Goal: Check status: Check status

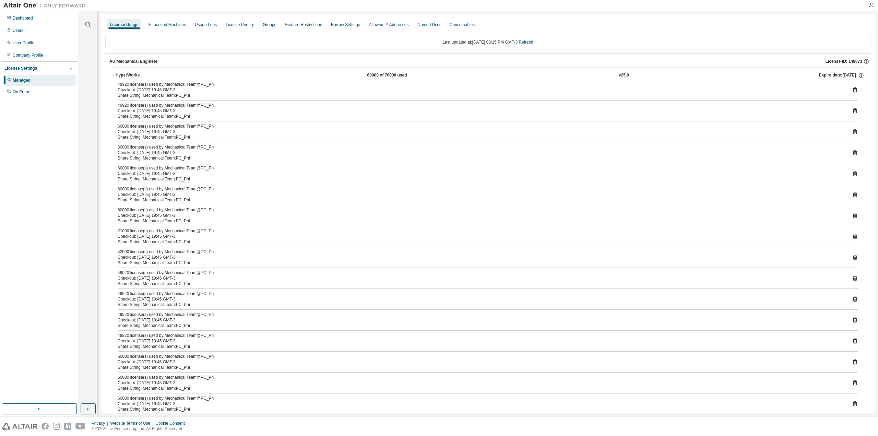
click at [533, 43] on link "Refresh" at bounding box center [526, 42] width 14 height 5
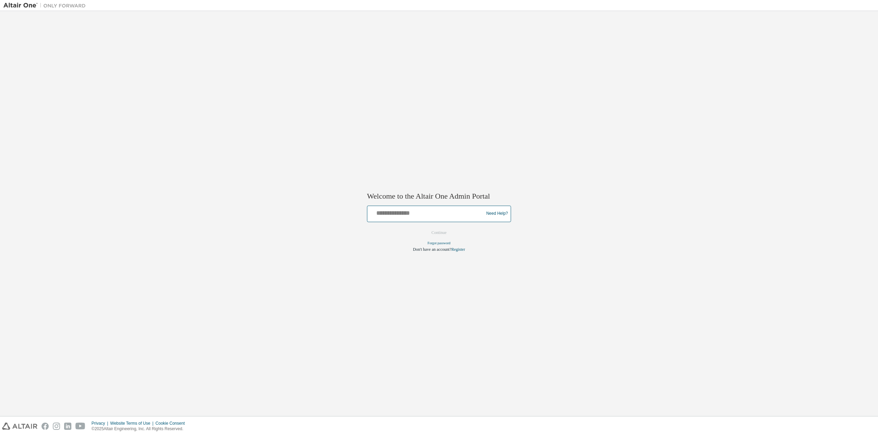
drag, startPoint x: 416, startPoint y: 210, endPoint x: 410, endPoint y: 213, distance: 6.9
click at [413, 216] on input "text" at bounding box center [426, 212] width 113 height 10
type input "**********"
click at [435, 233] on button "Continue" at bounding box center [438, 232] width 29 height 10
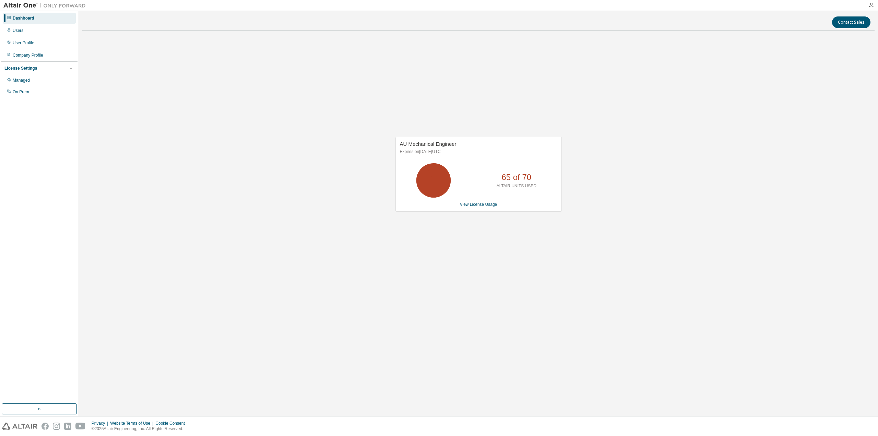
click at [478, 204] on link "View License Usage" at bounding box center [478, 204] width 37 height 5
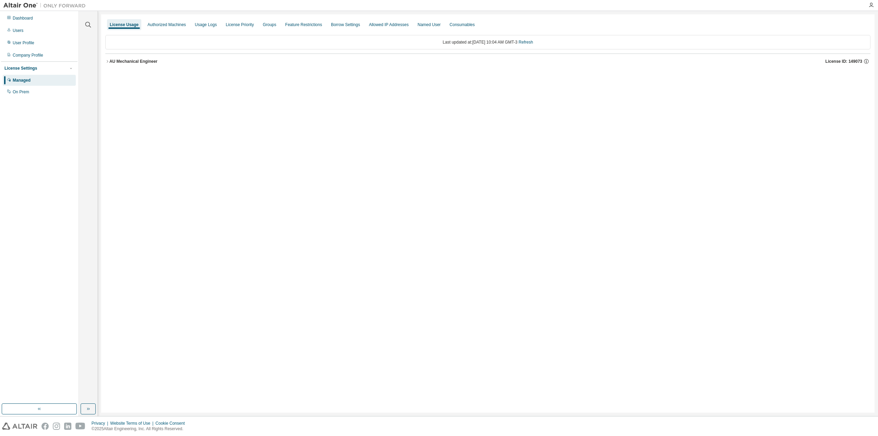
click at [107, 59] on icon "button" at bounding box center [107, 61] width 4 height 4
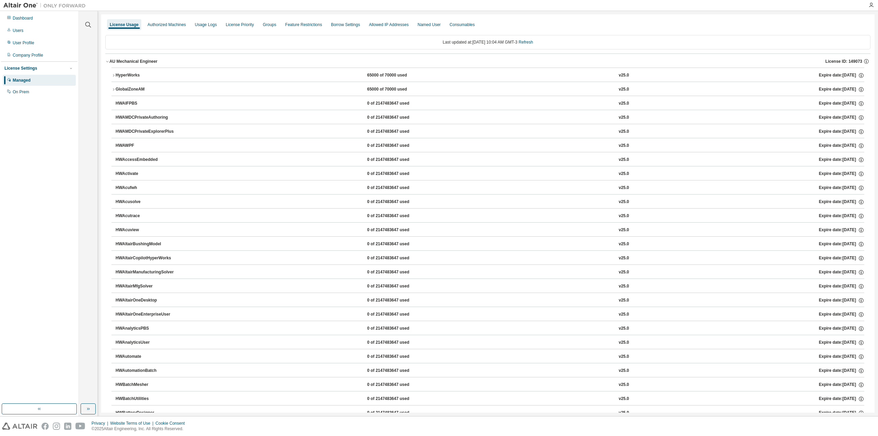
click at [114, 73] on icon "button" at bounding box center [113, 75] width 4 height 4
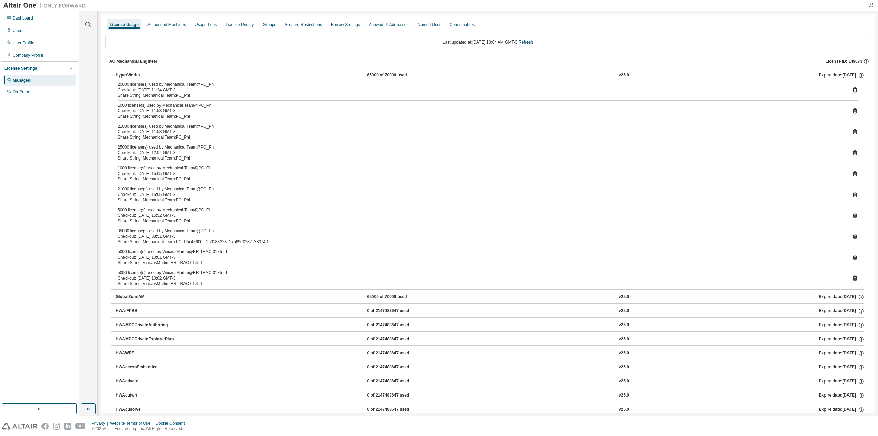
click at [852, 87] on icon at bounding box center [855, 90] width 6 height 6
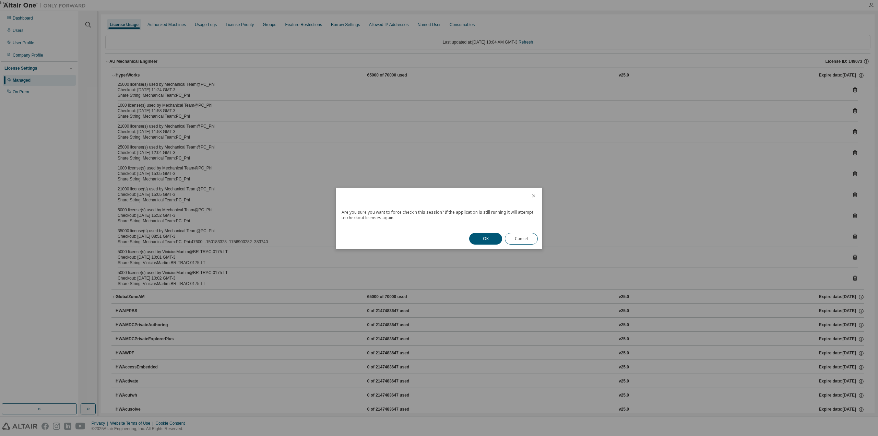
click at [486, 240] on button "OK" at bounding box center [485, 239] width 33 height 12
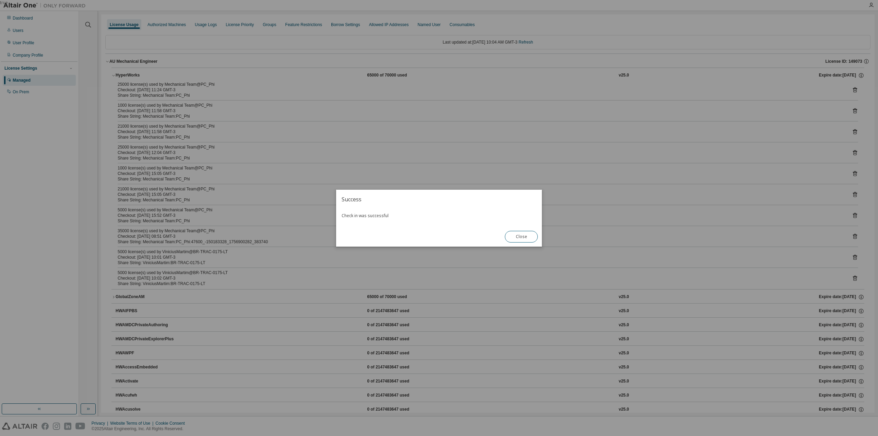
click at [535, 233] on button "Close" at bounding box center [521, 237] width 33 height 12
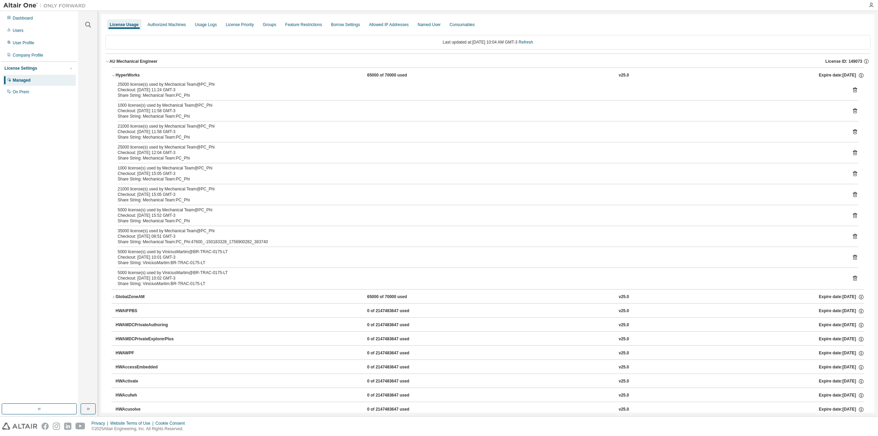
click at [847, 87] on div "25000 license(s) used by Mechanical Team@PC_Phi Checkout: 2025-09-02 11:24 GMT-…" at bounding box center [488, 90] width 740 height 16
click at [853, 88] on icon at bounding box center [855, 89] width 4 height 5
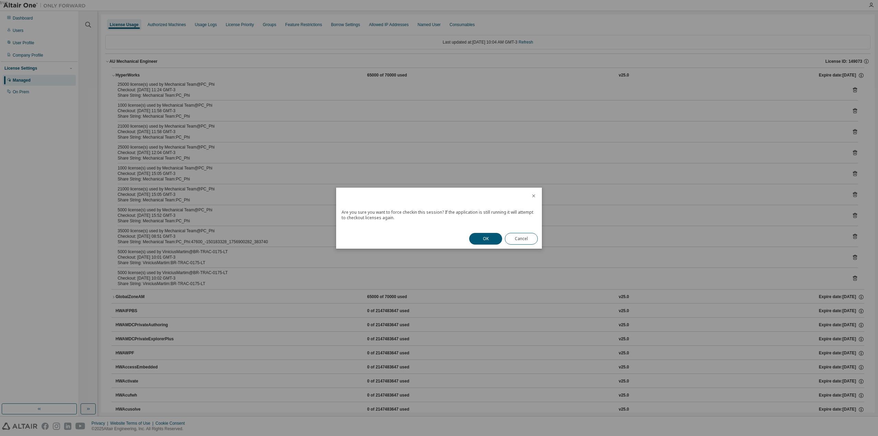
drag, startPoint x: 477, startPoint y: 244, endPoint x: 486, endPoint y: 239, distance: 10.0
click at [477, 244] on button "OK" at bounding box center [485, 239] width 33 height 12
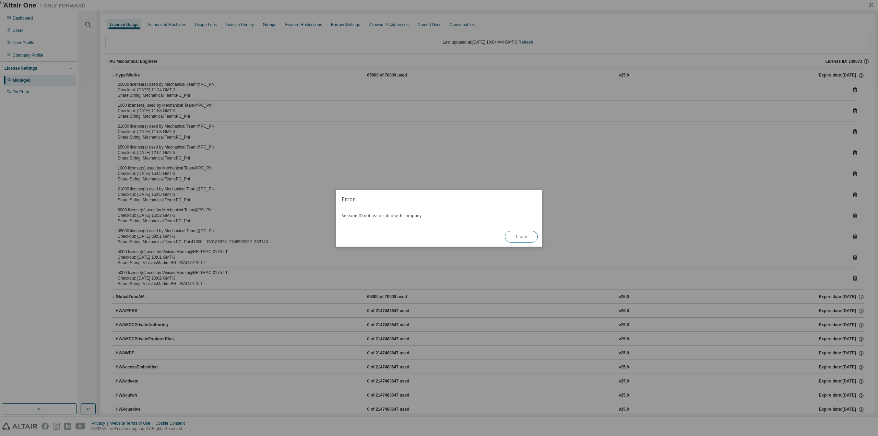
click at [520, 237] on button "Close" at bounding box center [521, 237] width 33 height 12
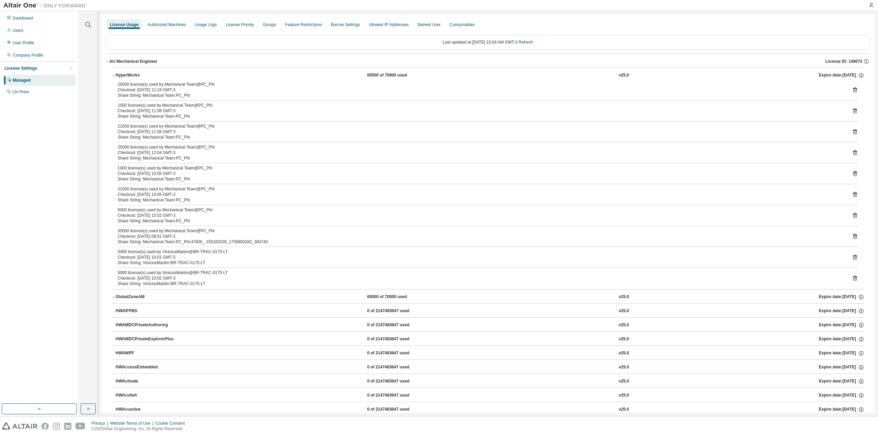
click at [852, 110] on icon at bounding box center [855, 111] width 6 height 6
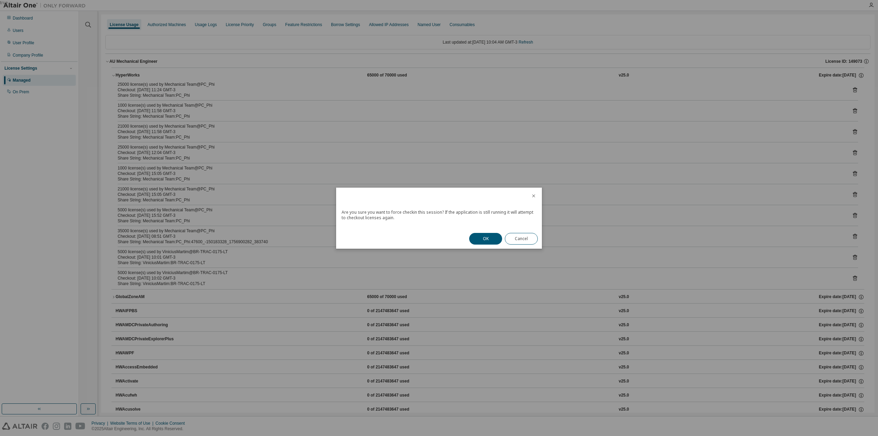
click at [482, 241] on button "OK" at bounding box center [485, 239] width 33 height 12
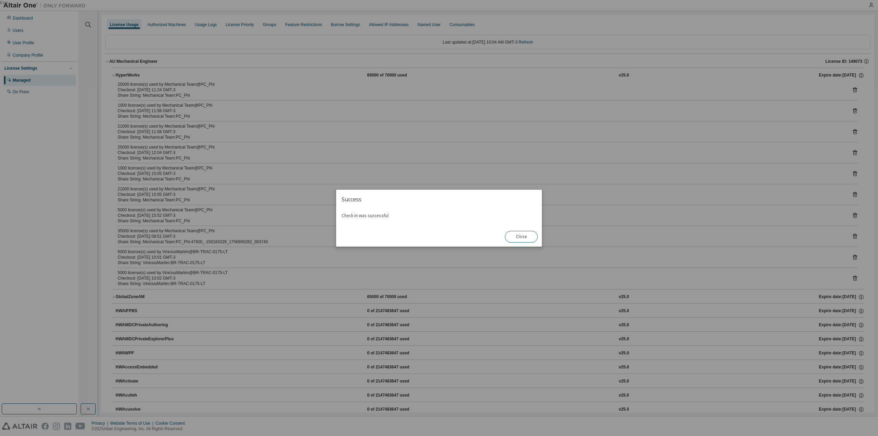
click at [521, 236] on button "Close" at bounding box center [521, 237] width 33 height 12
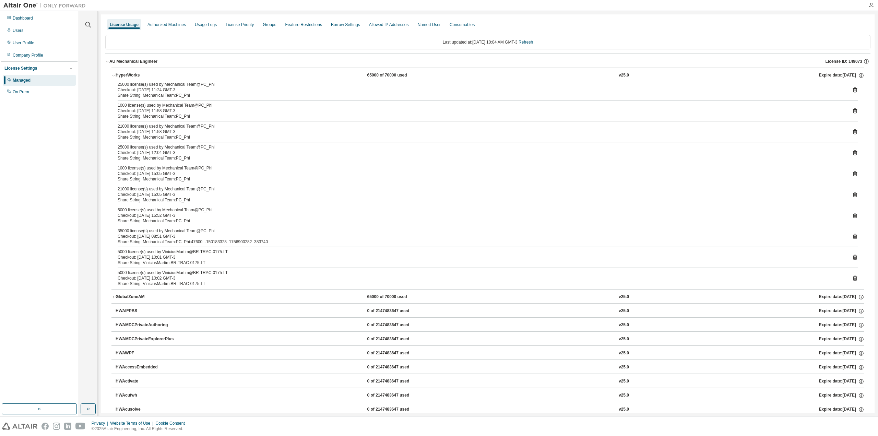
click at [852, 192] on icon at bounding box center [855, 194] width 6 height 6
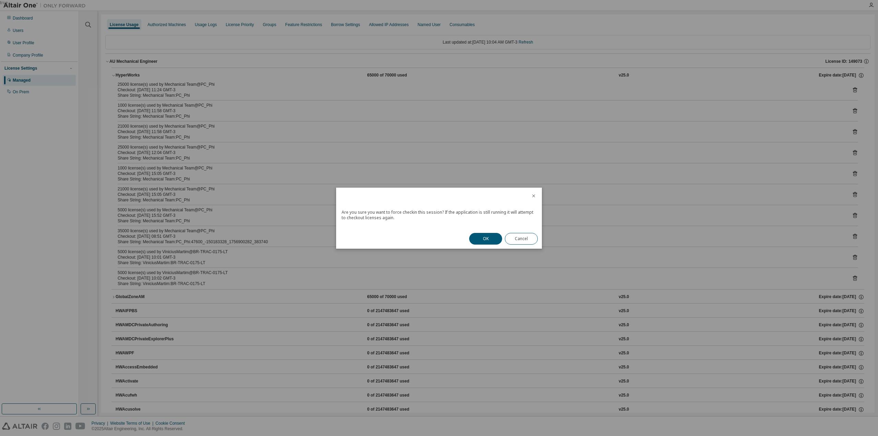
click at [483, 240] on button "OK" at bounding box center [485, 239] width 33 height 12
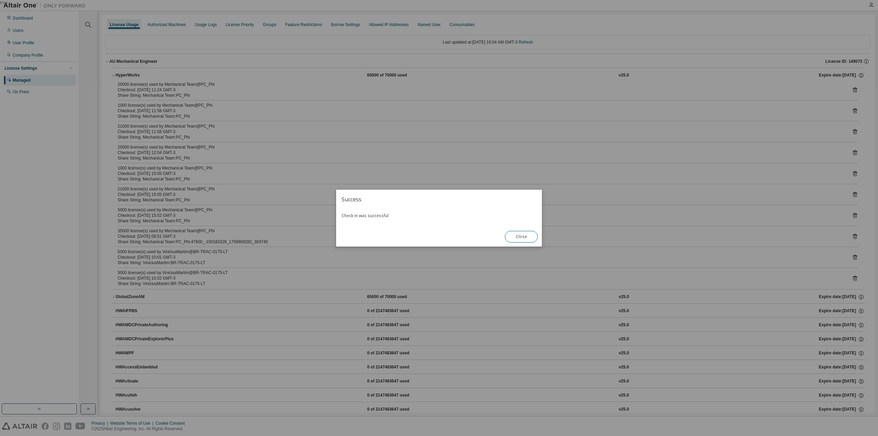
click at [521, 236] on button "Close" at bounding box center [521, 237] width 33 height 12
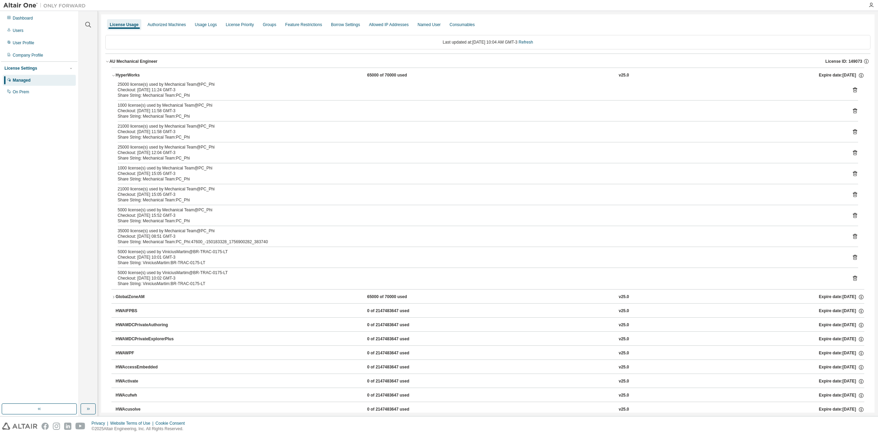
click at [852, 150] on icon at bounding box center [855, 153] width 6 height 6
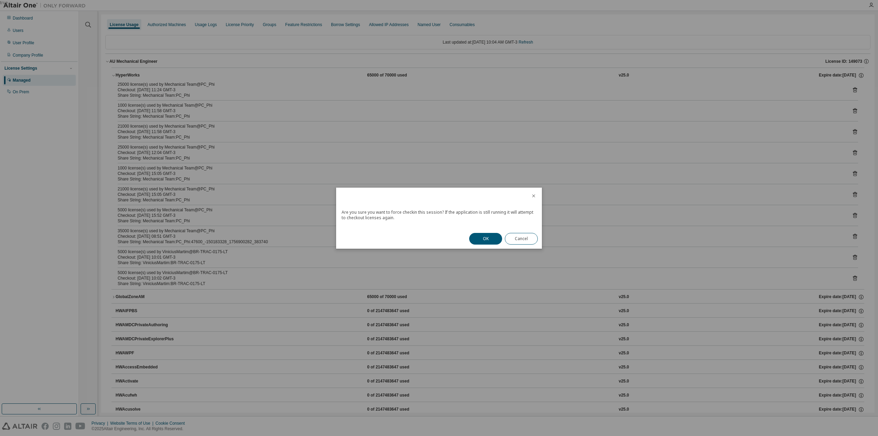
click at [482, 236] on button "OK" at bounding box center [485, 239] width 33 height 12
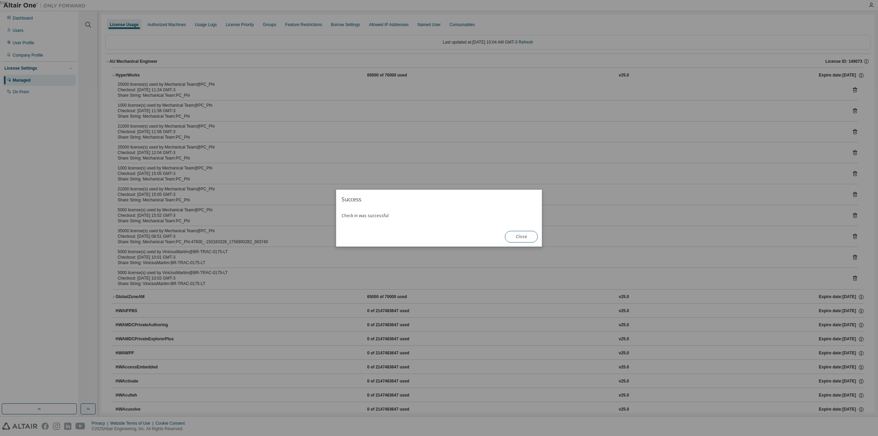
click at [529, 235] on button "Close" at bounding box center [521, 237] width 33 height 12
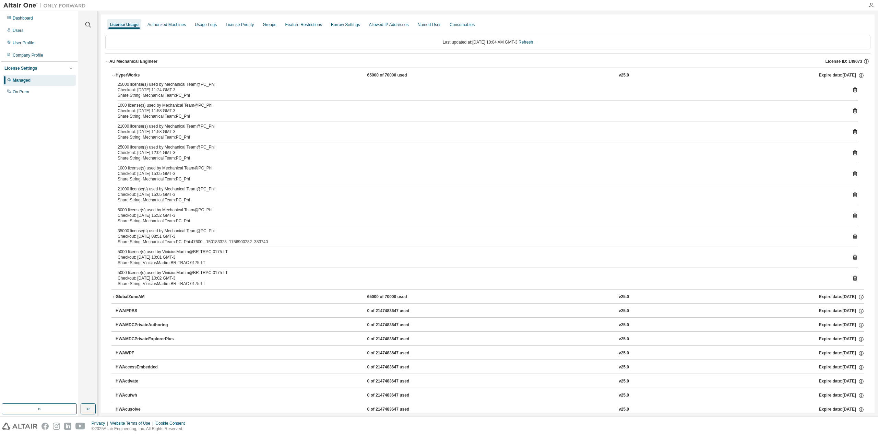
click at [854, 236] on icon at bounding box center [855, 237] width 2 height 2
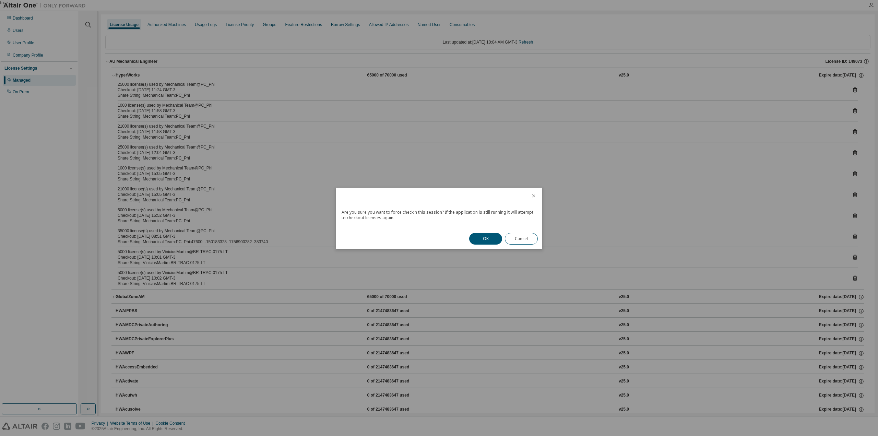
click at [477, 237] on button "OK" at bounding box center [485, 239] width 33 height 12
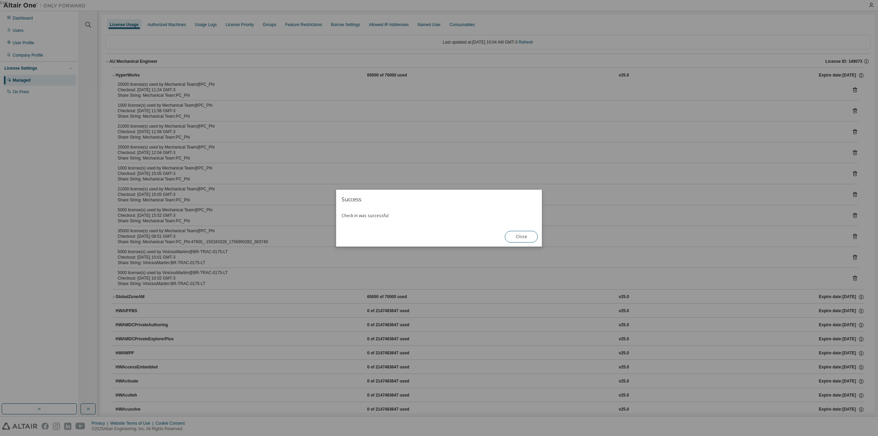
click at [522, 234] on button "Close" at bounding box center [521, 237] width 33 height 12
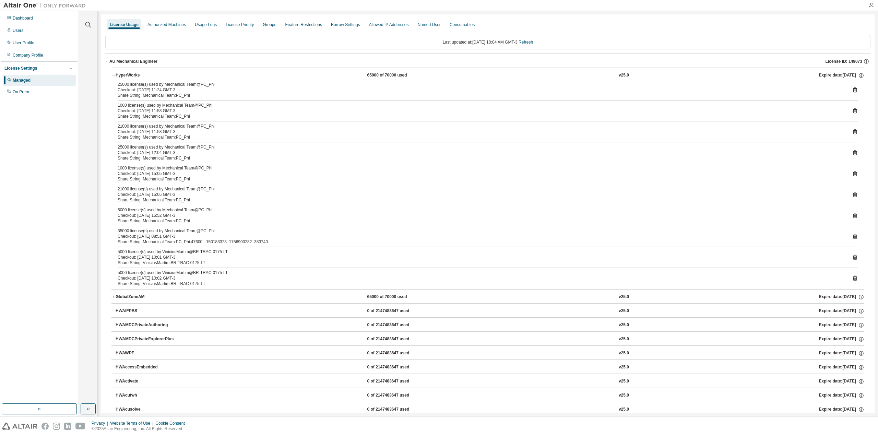
drag, startPoint x: 536, startPoint y: 45, endPoint x: 536, endPoint y: 41, distance: 4.1
click at [536, 44] on div "Last updated at: Wed 2025-09-03 10:04 AM GMT-3 Refresh" at bounding box center [487, 42] width 765 height 14
click at [533, 41] on link "Refresh" at bounding box center [526, 42] width 14 height 5
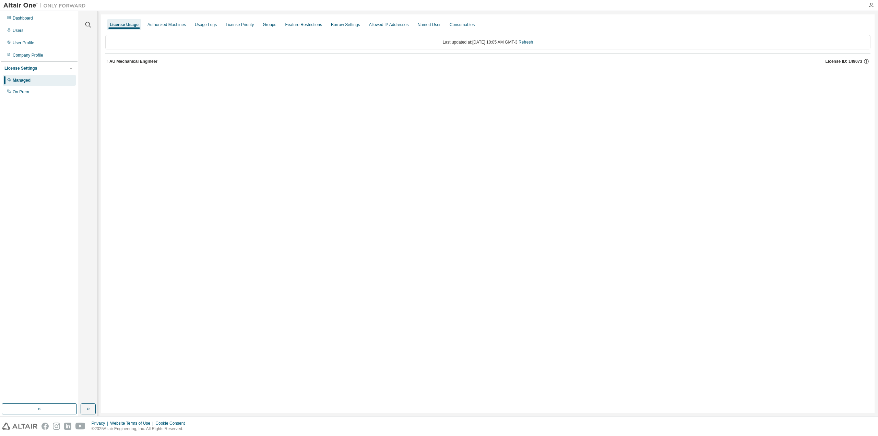
click at [107, 61] on icon "button" at bounding box center [107, 61] width 4 height 4
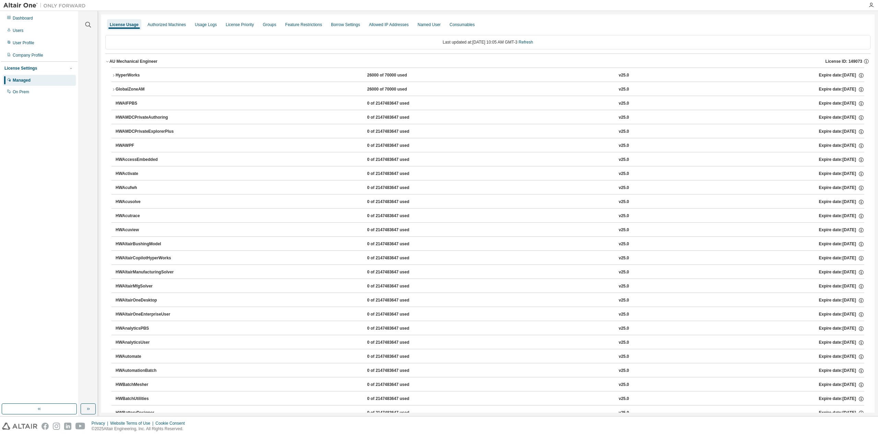
click at [113, 74] on icon "button" at bounding box center [113, 75] width 4 height 4
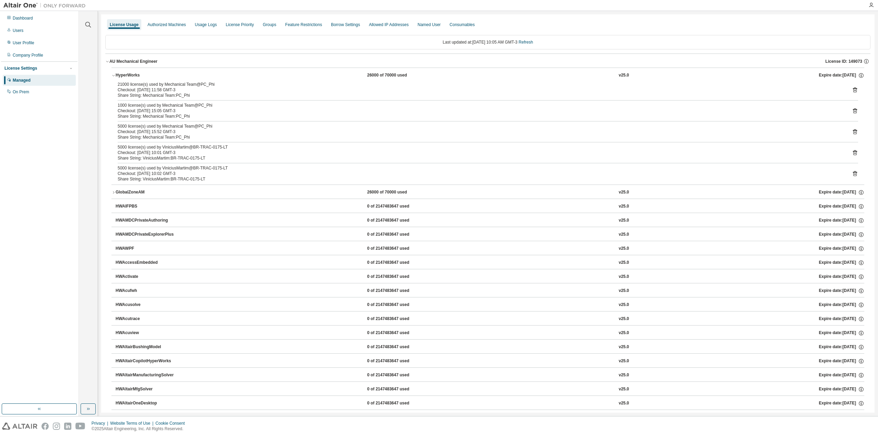
click at [530, 43] on link "Refresh" at bounding box center [526, 42] width 14 height 5
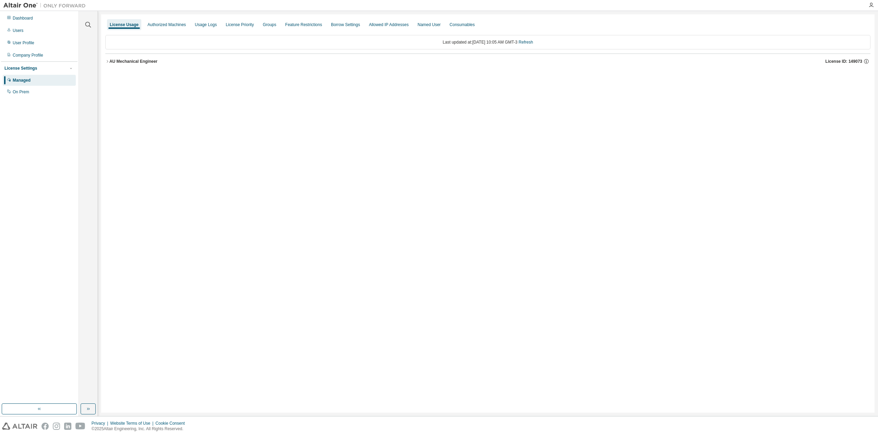
click at [105, 61] on icon "button" at bounding box center [107, 61] width 4 height 4
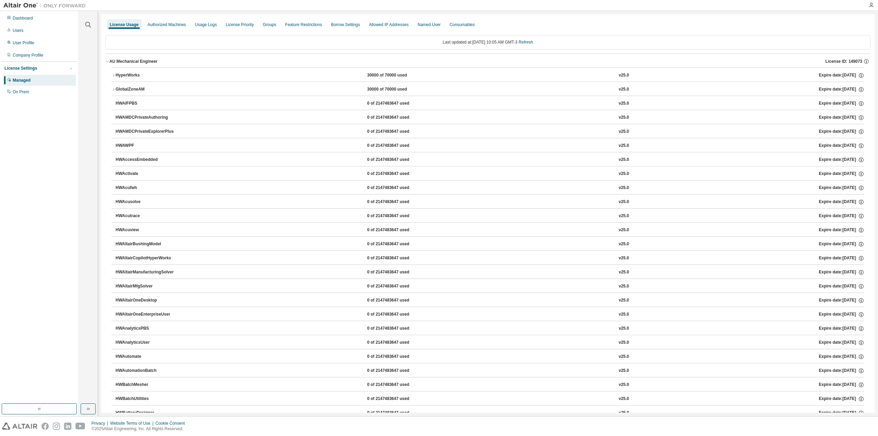
click at [113, 75] on icon "button" at bounding box center [113, 75] width 4 height 4
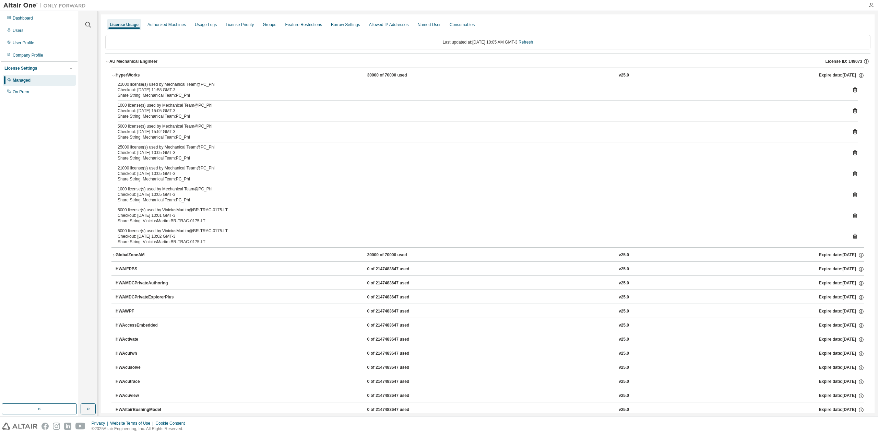
click at [530, 41] on link "Refresh" at bounding box center [526, 42] width 14 height 5
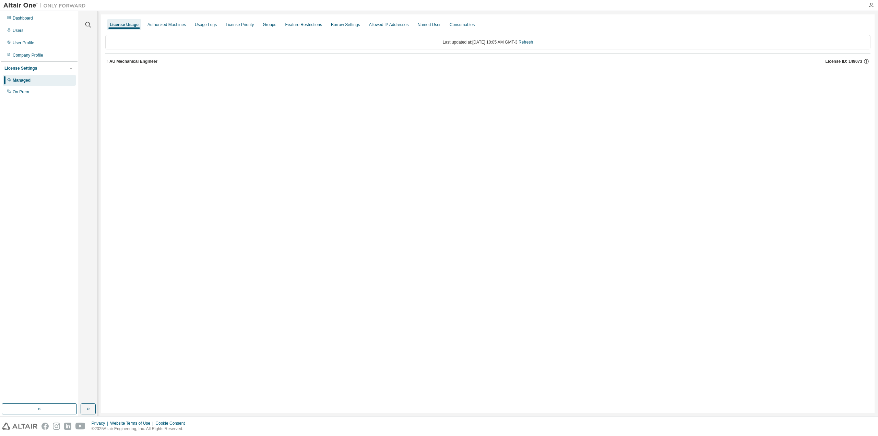
click at [109, 61] on icon "button" at bounding box center [107, 61] width 4 height 4
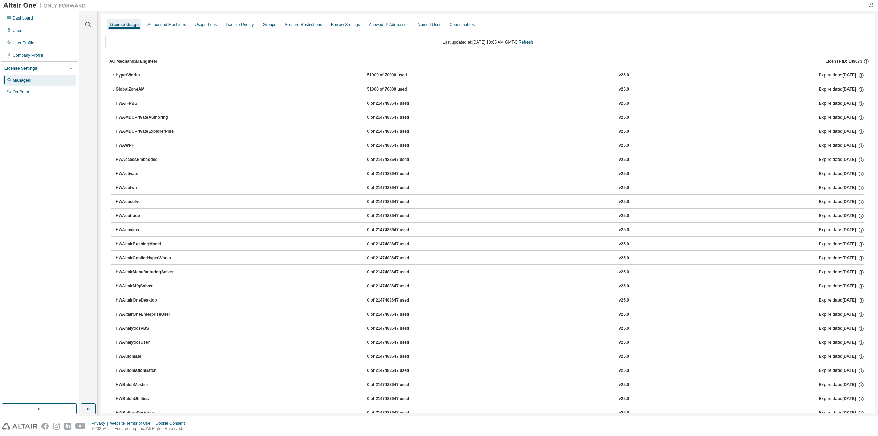
click at [112, 74] on icon "button" at bounding box center [113, 75] width 4 height 4
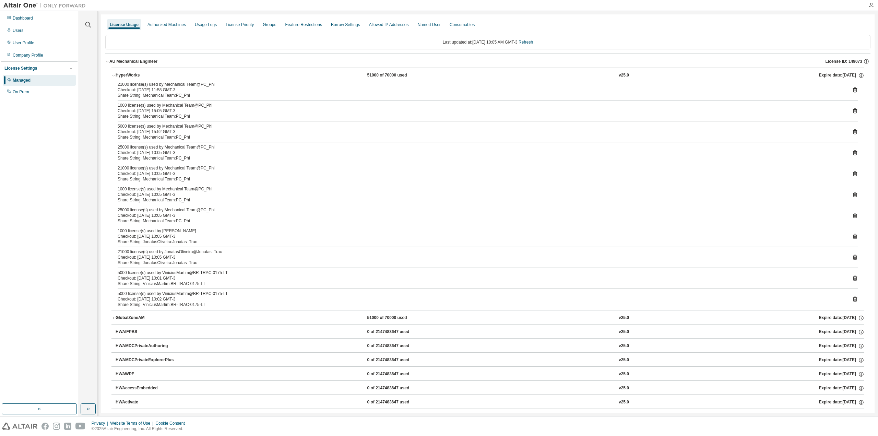
click at [532, 44] on link "Refresh" at bounding box center [526, 42] width 14 height 5
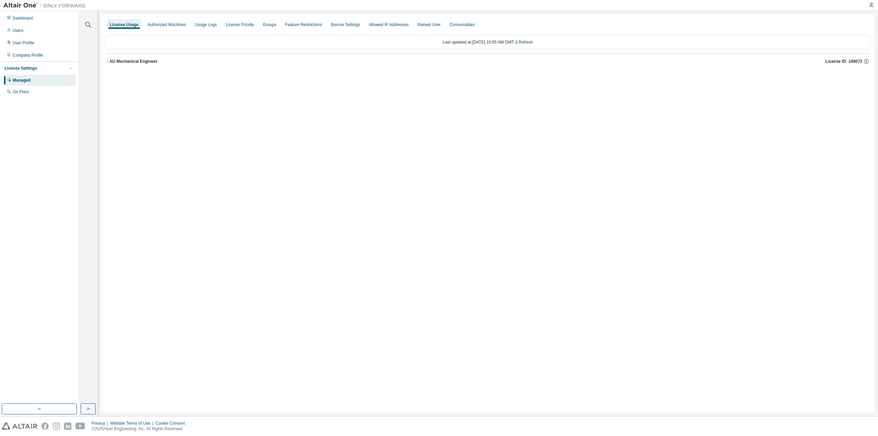
click at [107, 62] on icon "button" at bounding box center [107, 61] width 4 height 4
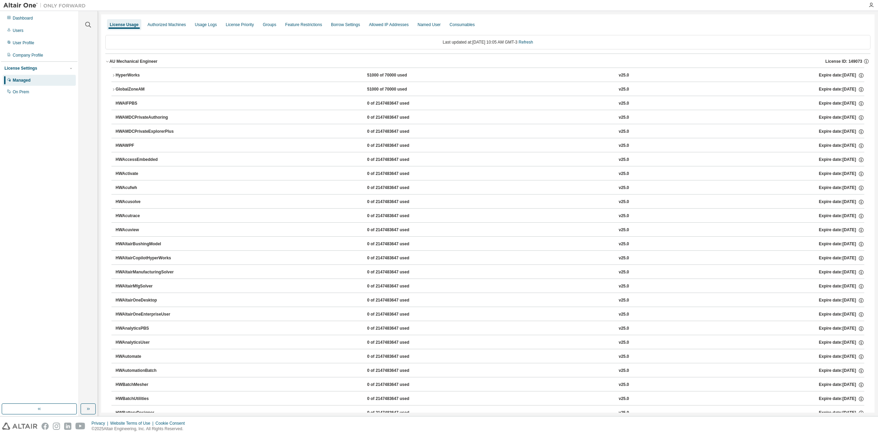
click at [111, 76] on icon "button" at bounding box center [113, 75] width 4 height 4
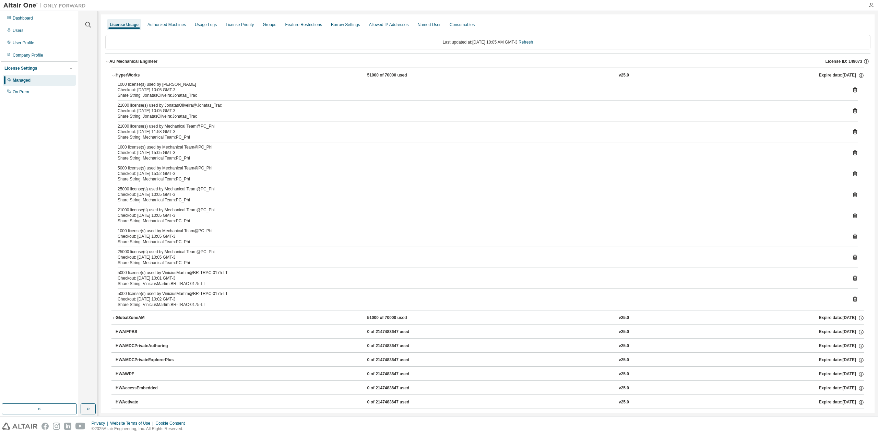
click at [532, 43] on link "Refresh" at bounding box center [526, 42] width 14 height 5
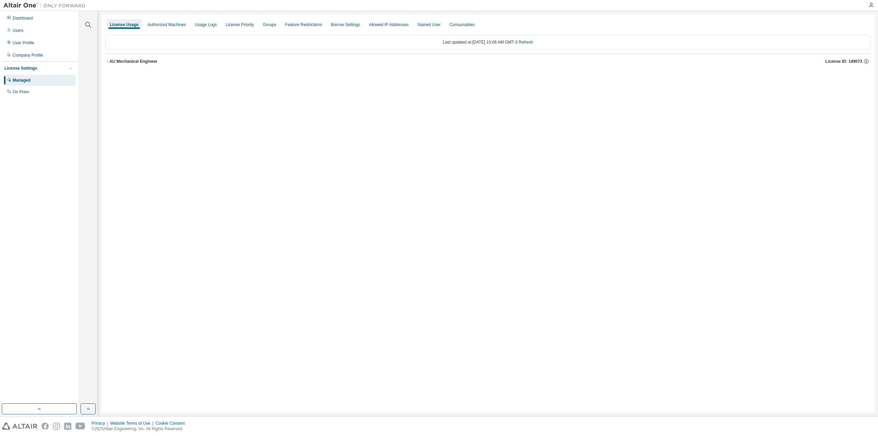
click at [106, 61] on icon "button" at bounding box center [107, 61] width 4 height 4
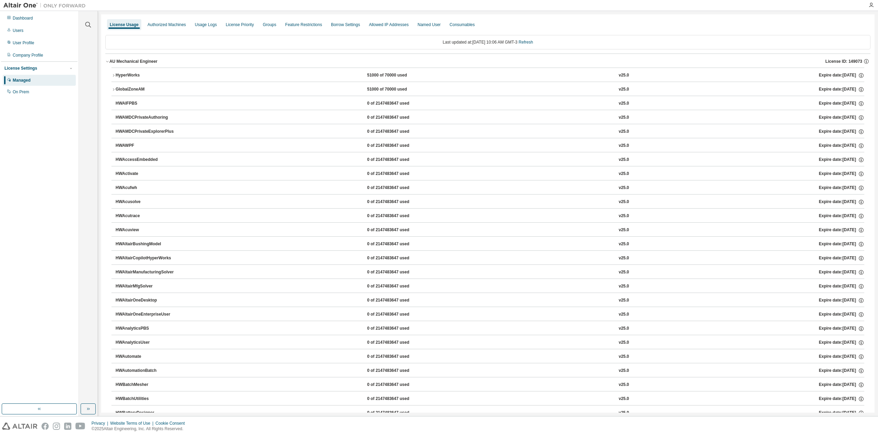
click at [115, 72] on button "HyperWorks 51000 of 70000 used v25.0 Expire date: 2026-05-29" at bounding box center [487, 75] width 753 height 15
